Goal: Information Seeking & Learning: Learn about a topic

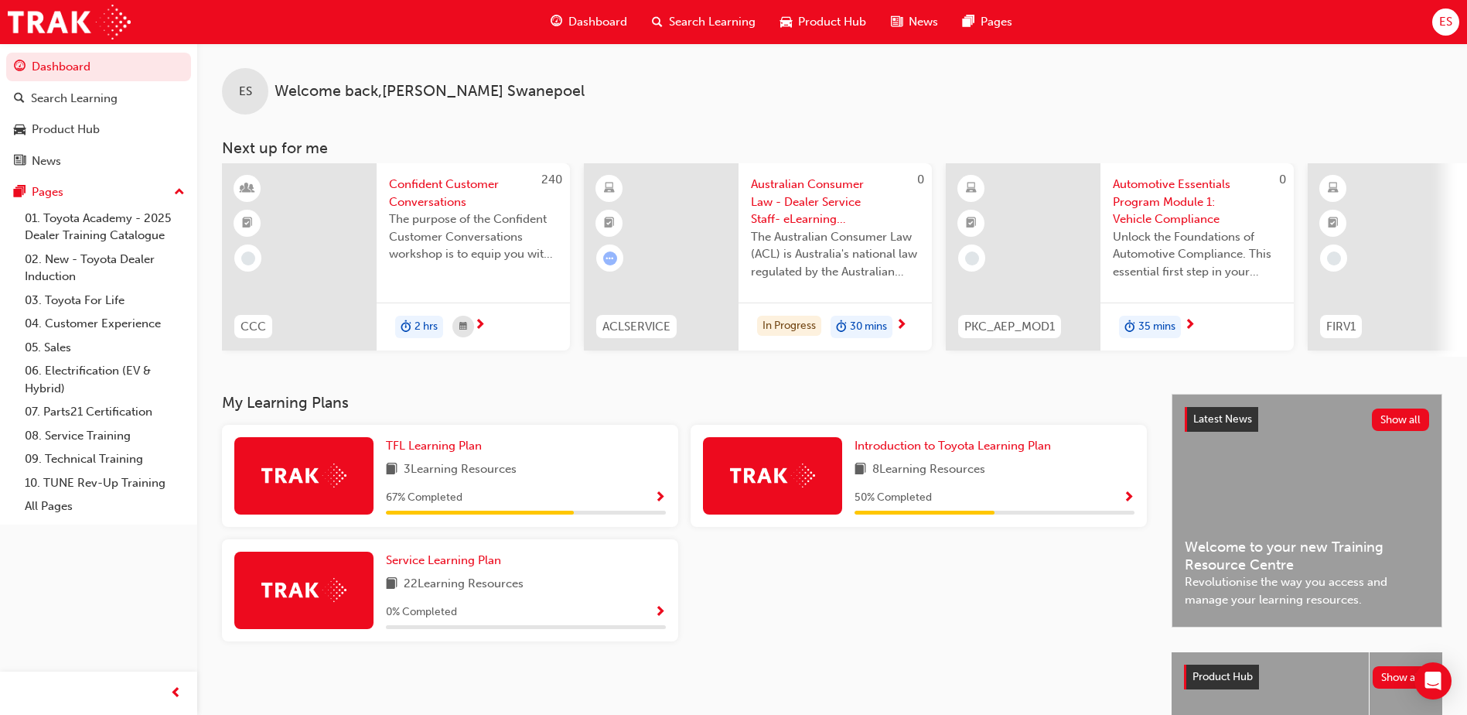
click at [1285, 30] on div "Dashboard Search Learning Product Hub News Pages ES" at bounding box center [733, 22] width 1467 height 44
click at [505, 449] on div "TFL Learning Plan" at bounding box center [526, 446] width 280 height 18
click at [463, 452] on span "TFL Learning Plan" at bounding box center [434, 445] width 96 height 14
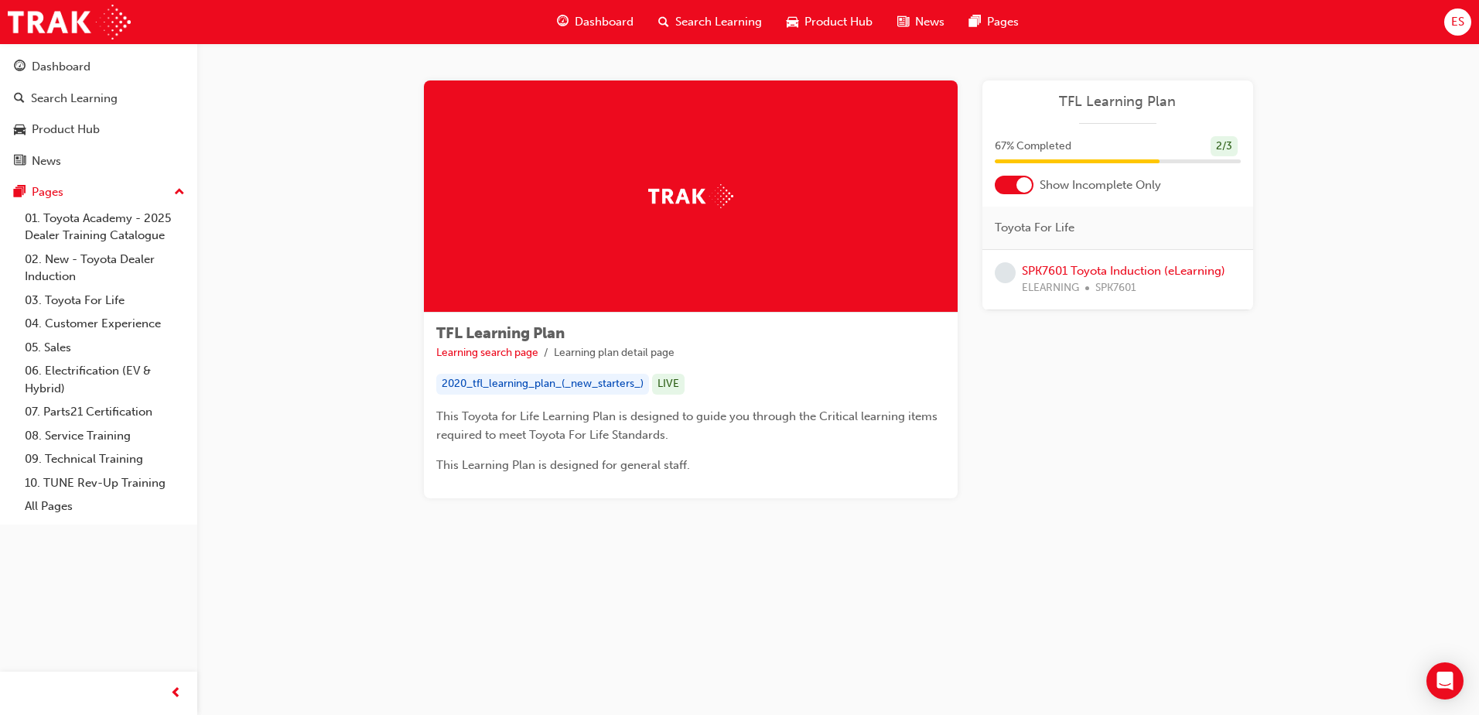
click at [1024, 182] on div at bounding box center [1023, 184] width 15 height 15
click at [1083, 272] on link "SPK7601 Toyota Induction (eLearning)" at bounding box center [1123, 271] width 203 height 14
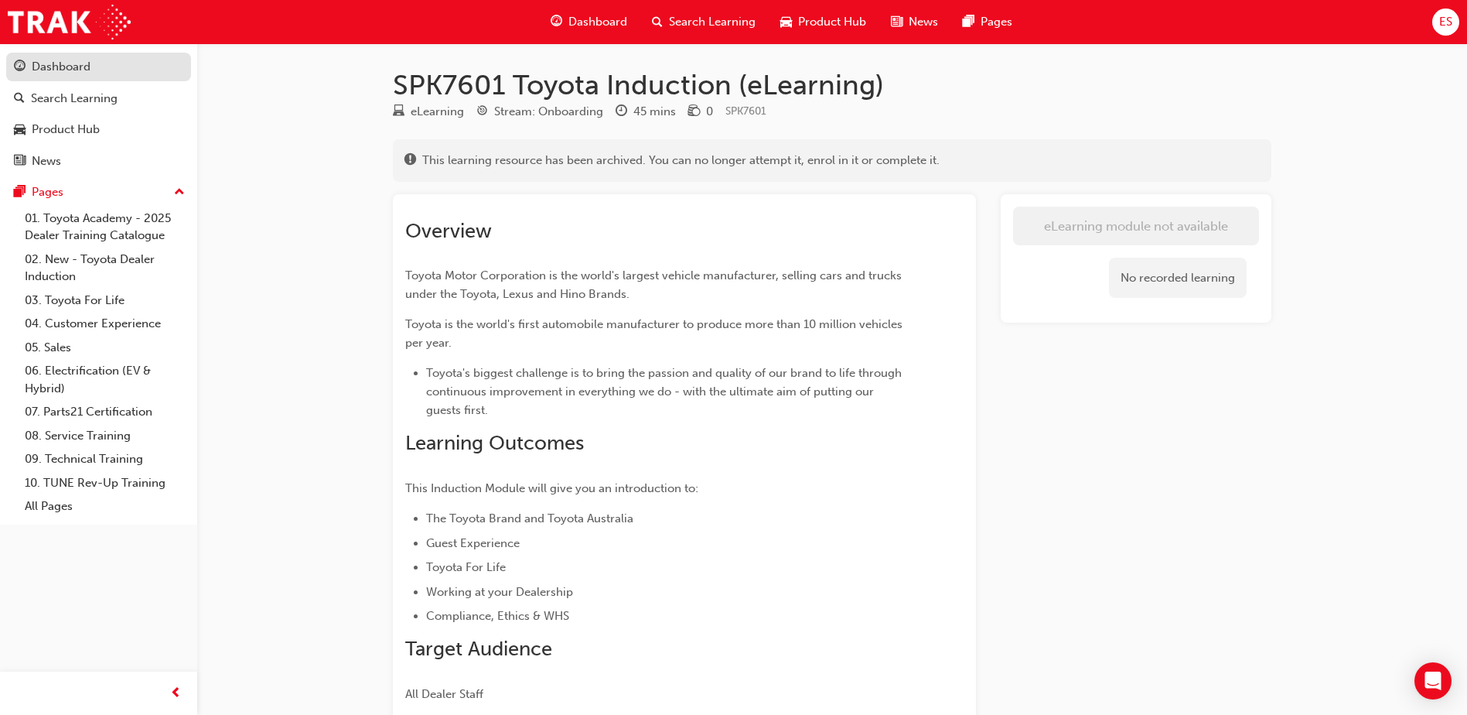
click at [62, 64] on div "Dashboard" at bounding box center [61, 67] width 59 height 18
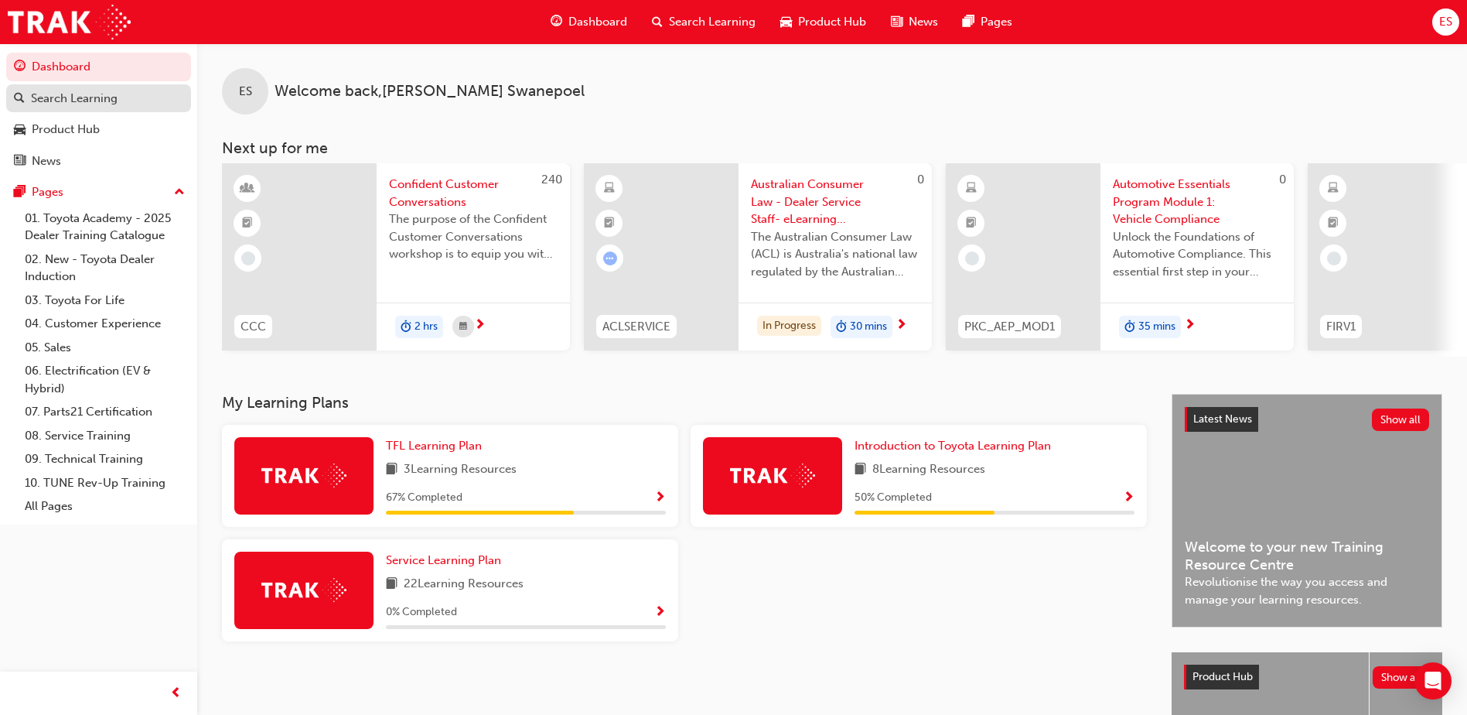
click at [77, 96] on div "Search Learning" at bounding box center [74, 99] width 87 height 18
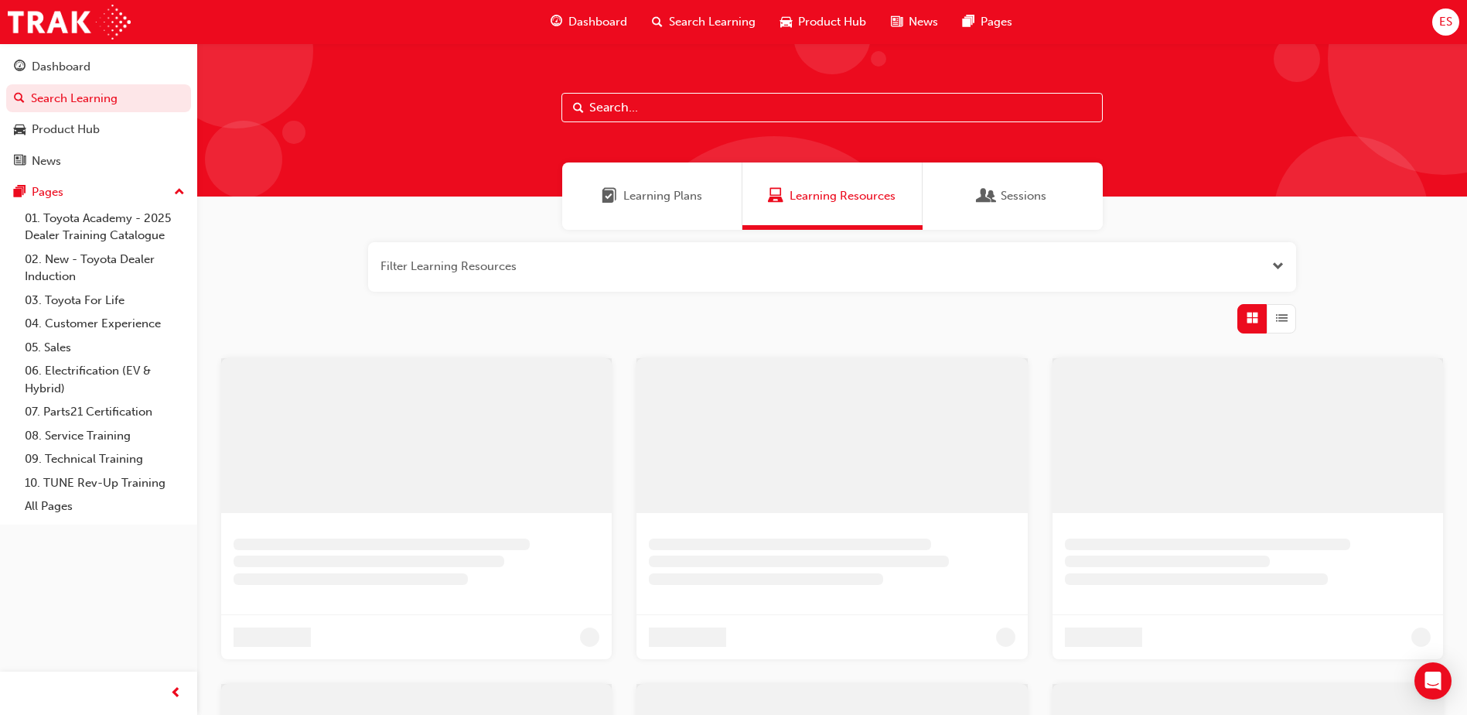
click at [756, 109] on input "text" at bounding box center [831, 107] width 541 height 29
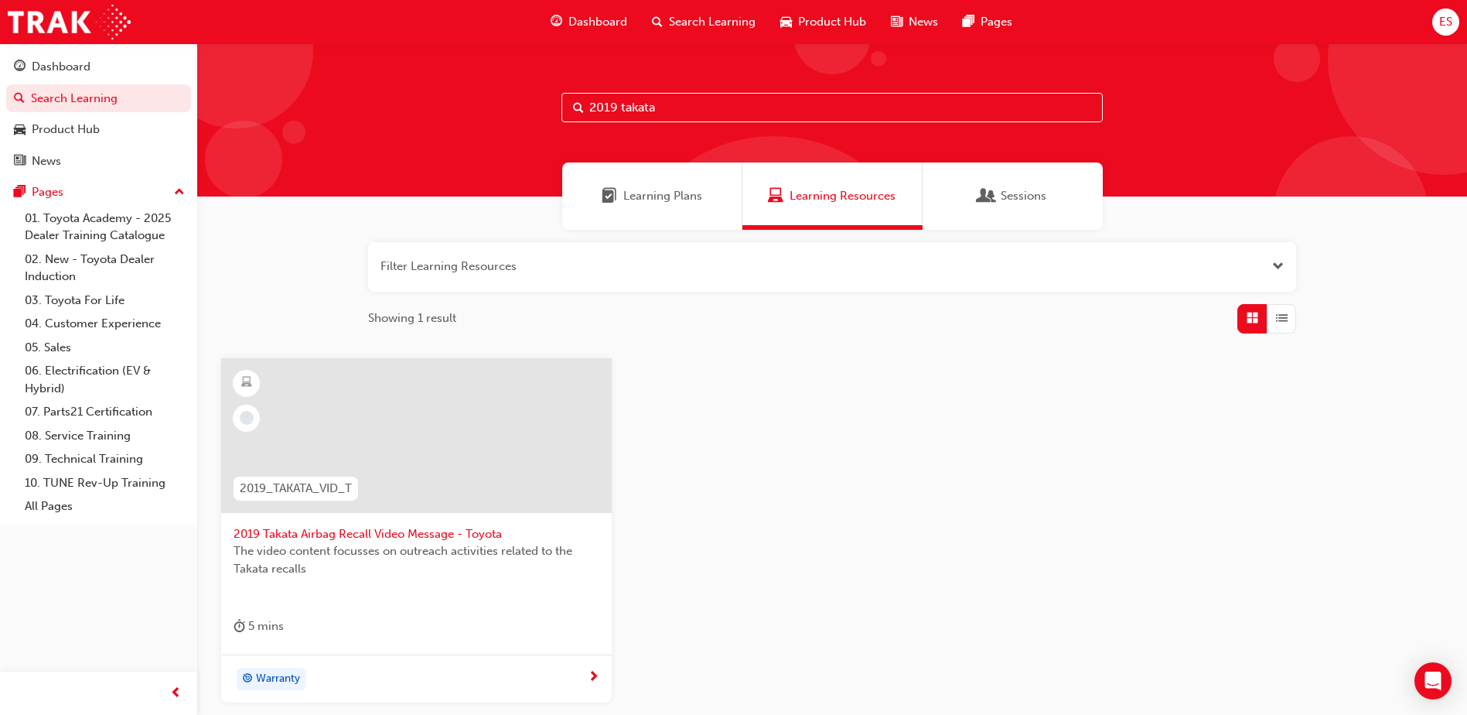
type input "2019 takata"
click at [418, 539] on span "2019 Takata Airbag Recall Video Message - Toyota" at bounding box center [417, 534] width 366 height 18
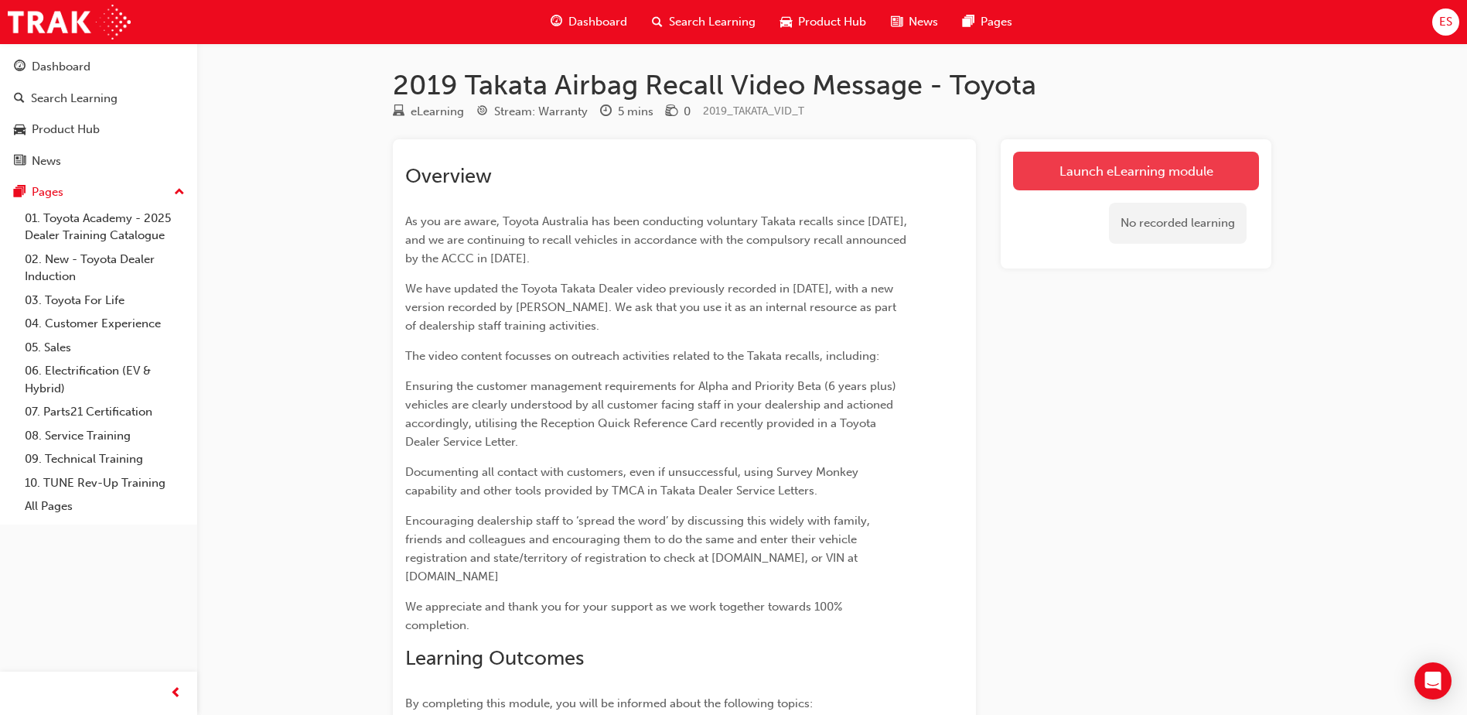
click at [1069, 180] on link "Launch eLearning module" at bounding box center [1136, 171] width 246 height 39
